Goal: Information Seeking & Learning: Compare options

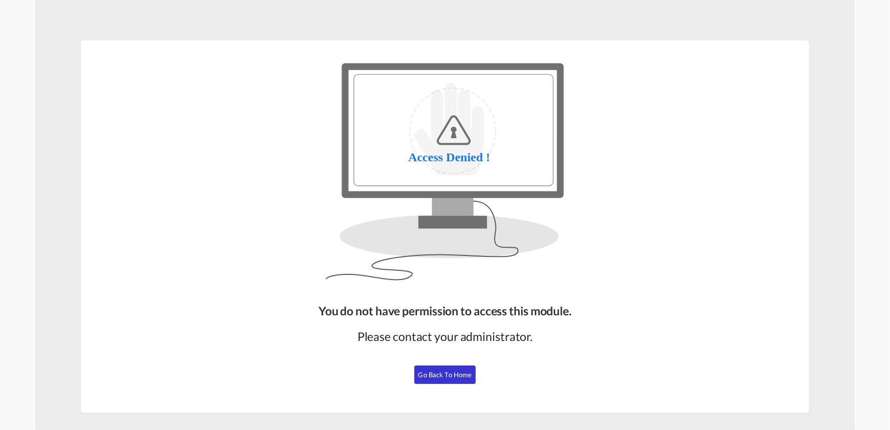
click at [430, 371] on span "Go Back to Home" at bounding box center [445, 375] width 54 height 8
